Goal: Obtain resource: Download file/media

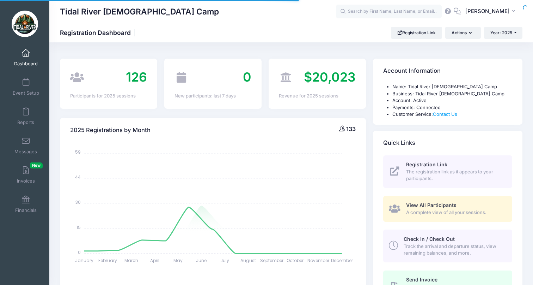
select select
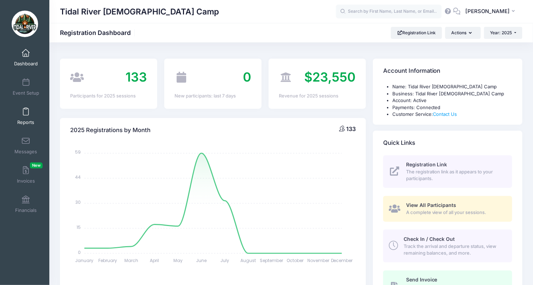
click at [26, 113] on span at bounding box center [26, 112] width 0 height 8
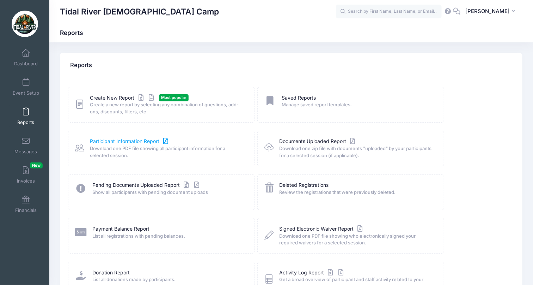
click at [105, 139] on link "Participant Information Report" at bounding box center [130, 141] width 80 height 7
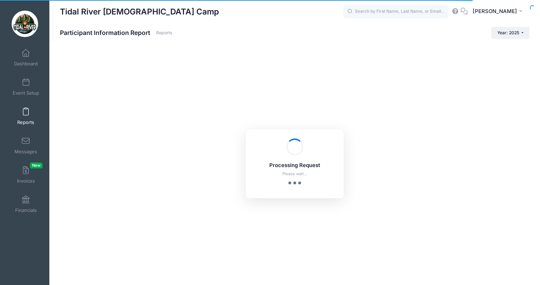
checkbox input "true"
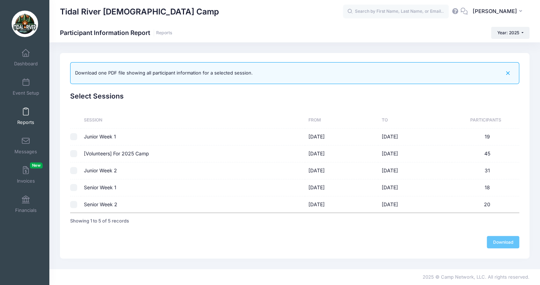
click at [107, 170] on td "Junior Week 2" at bounding box center [193, 170] width 225 height 17
checkbox input "true"
click at [131, 149] on td "[Volunteers] For 2025 Camp" at bounding box center [193, 153] width 225 height 17
checkbox input "true"
checkbox input "false"
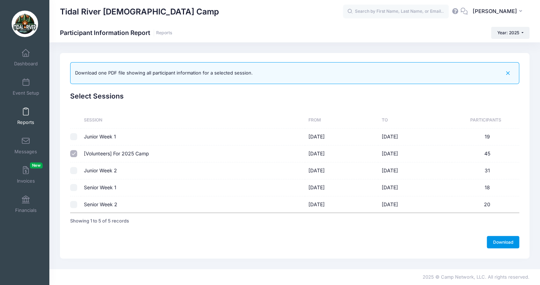
click at [502, 237] on link "Download" at bounding box center [503, 242] width 32 height 12
